Goal: Book appointment/travel/reservation

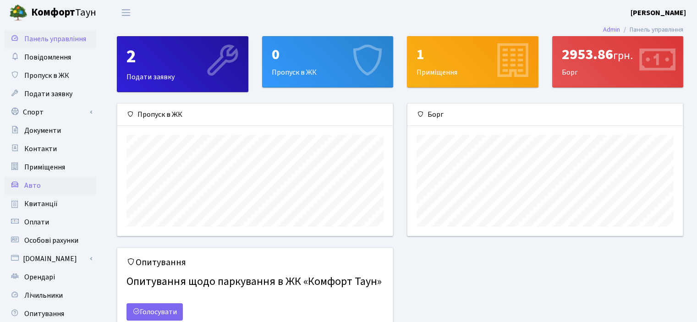
scroll to position [38, 0]
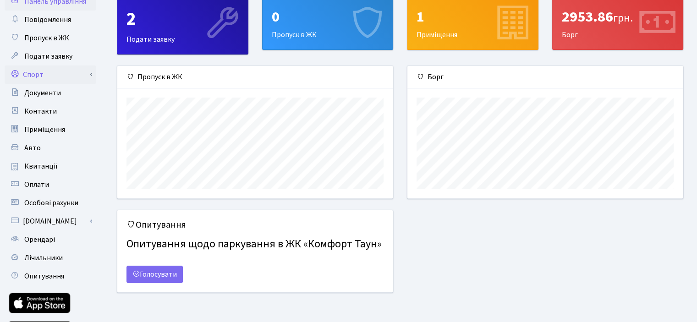
click at [70, 71] on link "Спорт" at bounding box center [51, 74] width 92 height 18
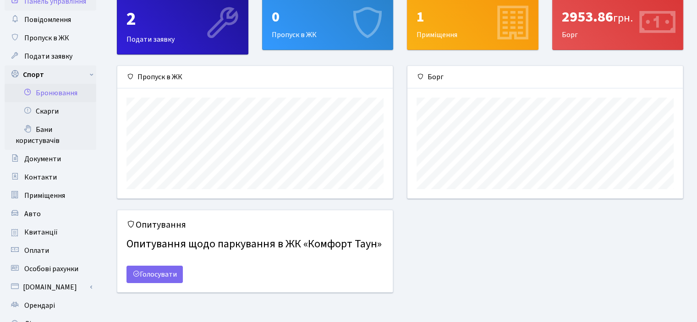
click at [60, 92] on link "Бронювання" at bounding box center [51, 93] width 92 height 18
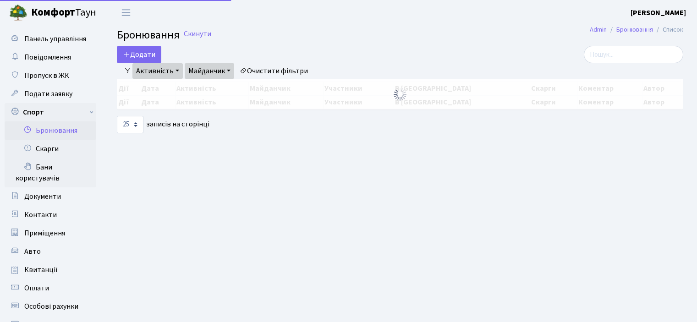
select select "25"
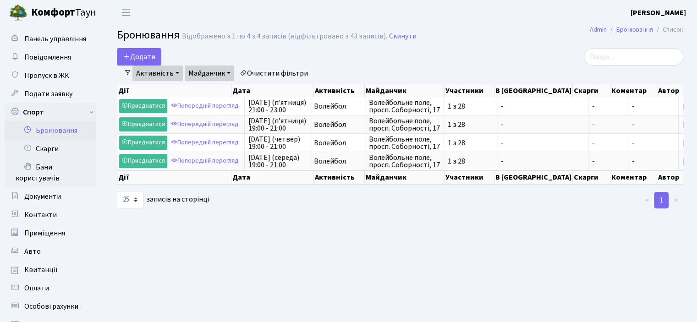
click at [158, 76] on link "Активність" at bounding box center [157, 73] width 50 height 16
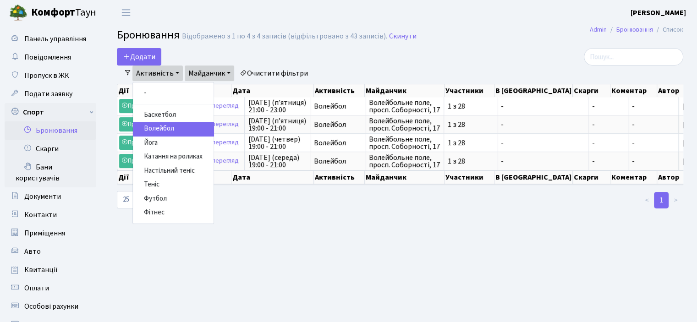
click at [169, 127] on link "Волейбол" at bounding box center [173, 129] width 81 height 14
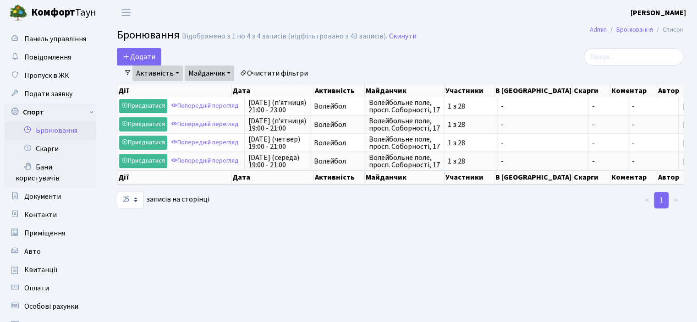
click at [209, 76] on link "Майданчик" at bounding box center [209, 73] width 49 height 16
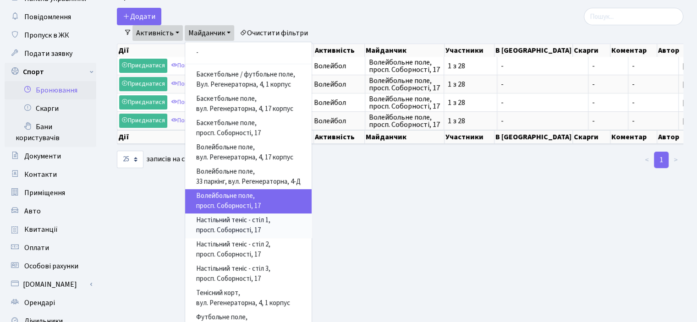
scroll to position [40, 0]
click at [265, 159] on link "Волейбольне поле, вул. Регенераторна, 4, 17 корпус" at bounding box center [248, 153] width 126 height 24
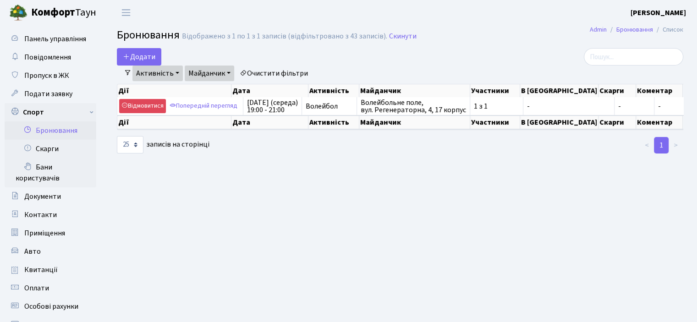
click at [335, 15] on header "Комфорт Таун Боцюн А. М. Мій обліковий запис Вийти" at bounding box center [348, 12] width 697 height 25
